Goal: Task Accomplishment & Management: Manage account settings

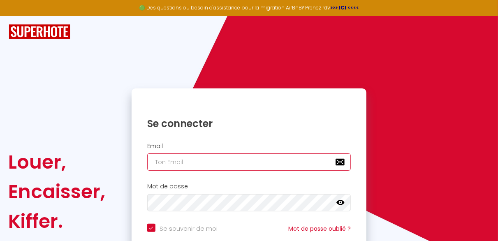
click at [231, 159] on input "email" at bounding box center [249, 161] width 204 height 17
type input "c"
checkbox input "true"
type input "co"
checkbox input "true"
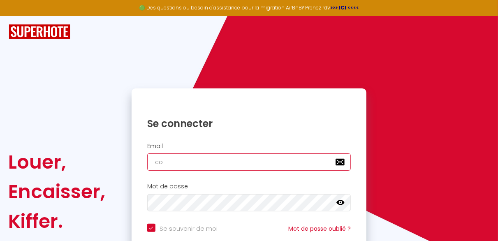
type input "con"
checkbox input "true"
type input "cont"
checkbox input "true"
type input "conta"
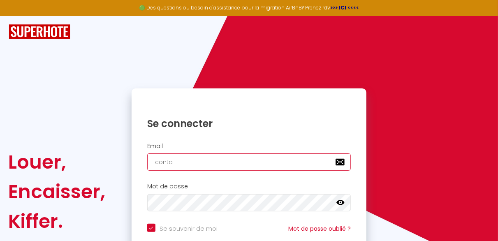
checkbox input "true"
type input "contac"
checkbox input "true"
type input "contact"
checkbox input "true"
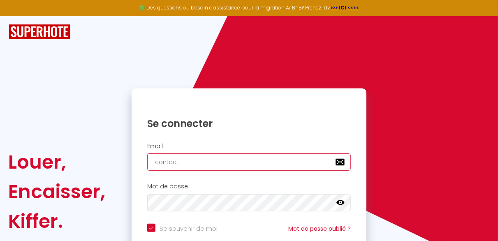
type input "contact@"
checkbox input "true"
type input "contact@g"
checkbox input "true"
type input "contact@gu"
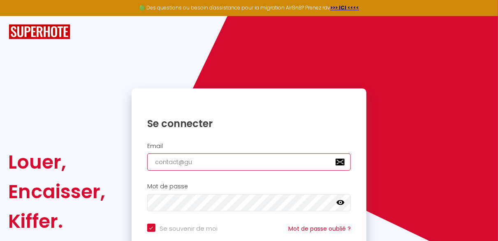
checkbox input "true"
type input "contact@gue"
checkbox input "true"
type input "contact@guer"
checkbox input "true"
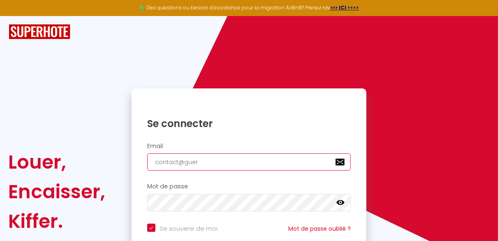
type input "contact@guere"
checkbox input "true"
type input "contact@guerer"
checkbox input "true"
type input "contact@guerer-"
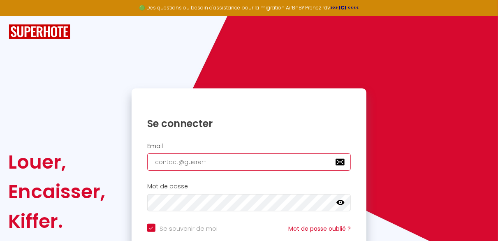
checkbox input "true"
type input "contact@guerer-c"
checkbox input "true"
type input "contact@guerer-ca"
checkbox input "true"
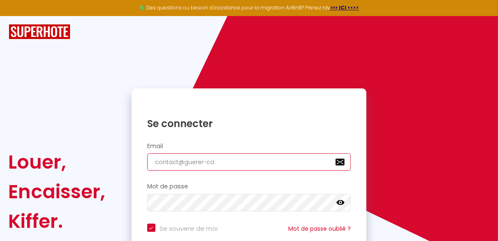
type input "contact@guerer-car"
checkbox input "true"
type input "contact@guerer-care"
checkbox input "true"
type input "contact@guerer-care-"
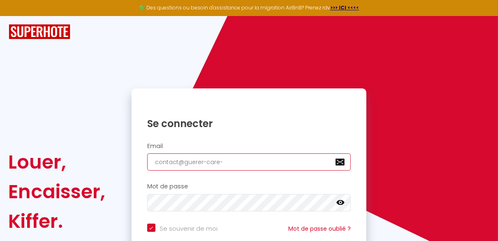
checkbox input "true"
type input "contact@guerer-care-s"
checkbox input "true"
type input "contact@guerer-care-sa"
checkbox input "true"
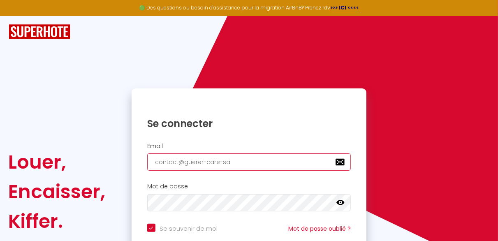
type input "contact@guerer-care-san"
checkbox input "true"
type input "contact@guerer-care-sant"
checkbox input "true"
type input "contact@guerer-care-sante"
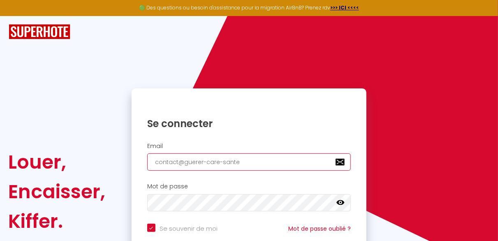
checkbox input "true"
type input "contact@guerer-care-sante?"
checkbox input "true"
type input "contact@guerer-care-sante"
checkbox input "true"
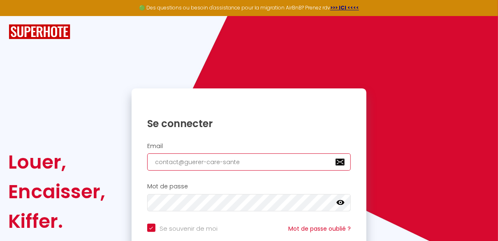
type input "contact@guerer-care-sante."
checkbox input "true"
type input "contact@guerer-care-sante.f"
checkbox input "true"
type input "[EMAIL_ADDRESS][DOMAIN_NAME]"
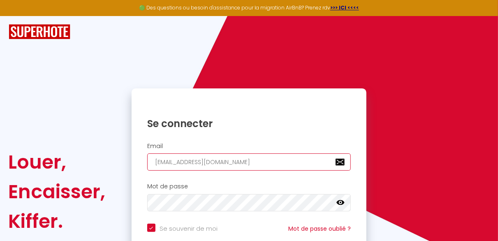
checkbox input "true"
click at [200, 162] on input "[EMAIL_ADDRESS][DOMAIN_NAME]" at bounding box center [249, 161] width 204 height 17
type input "[EMAIL_ADDRESS][DOMAIN_NAME]"
checkbox input "true"
type input "[EMAIL_ADDRESS][DOMAIN_NAME]"
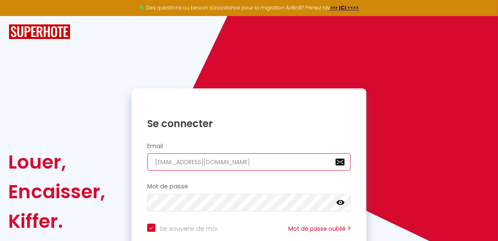
checkbox input "true"
type input "[EMAIL_ADDRESS][DOMAIN_NAME]"
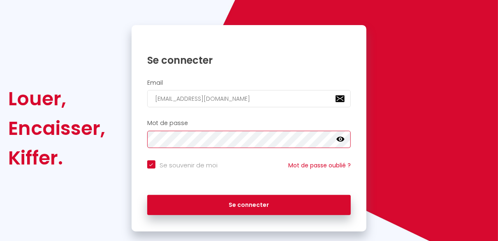
scroll to position [65, 0]
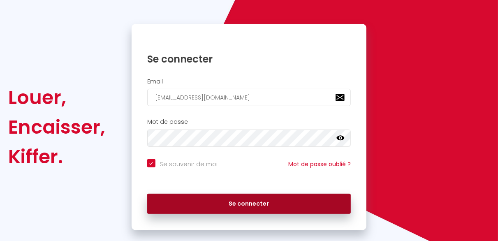
click at [281, 203] on button "Se connecter" at bounding box center [249, 204] width 204 height 21
checkbox input "true"
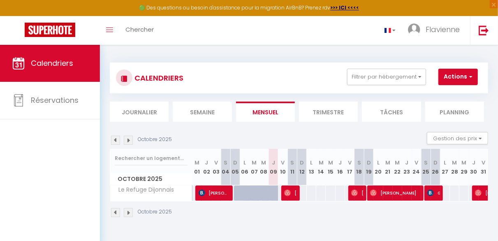
click at [281, 189] on div at bounding box center [285, 193] width 9 height 16
click at [287, 191] on img at bounding box center [287, 192] width 7 height 7
select select "OK"
select select "1"
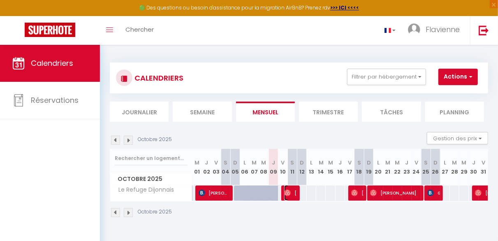
select select "0"
select select "1"
select select
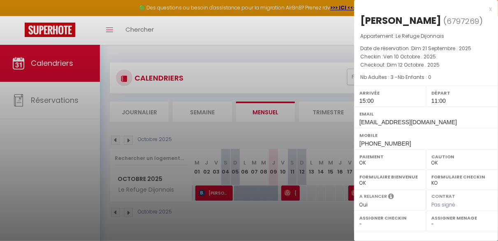
click at [269, 194] on div at bounding box center [249, 120] width 498 height 241
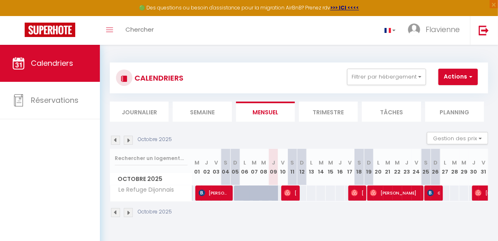
click at [115, 212] on img at bounding box center [115, 212] width 9 height 9
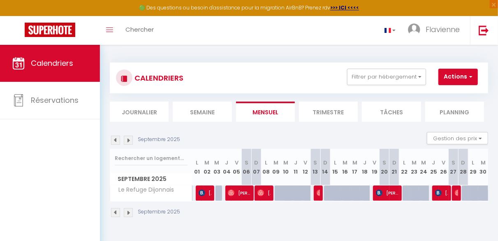
click at [128, 215] on img at bounding box center [128, 212] width 9 height 9
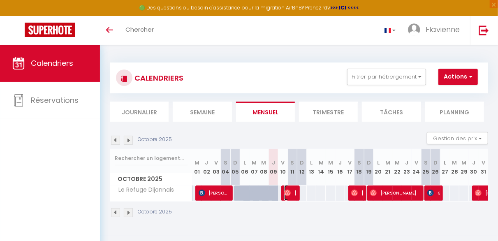
click at [286, 193] on img at bounding box center [287, 192] width 7 height 7
select select "OK"
select select "1"
select select "0"
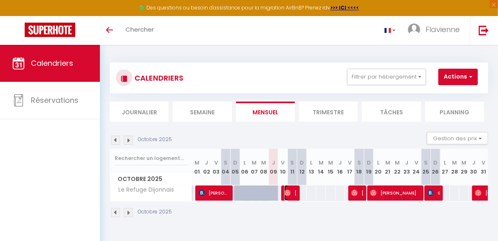
select select "1"
select select
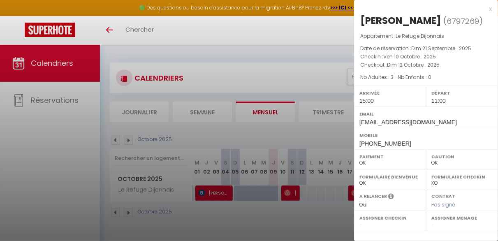
click at [268, 77] on div at bounding box center [249, 120] width 498 height 241
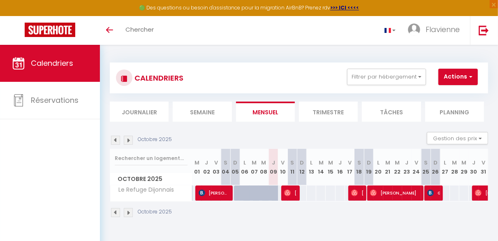
click at [300, 182] on th "D 12" at bounding box center [301, 167] width 9 height 37
click at [291, 193] on span "[PERSON_NAME]" at bounding box center [290, 193] width 13 height 16
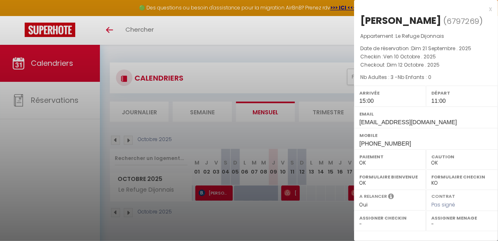
click at [308, 173] on div at bounding box center [249, 120] width 498 height 241
